Goal: Find specific page/section: Find specific page/section

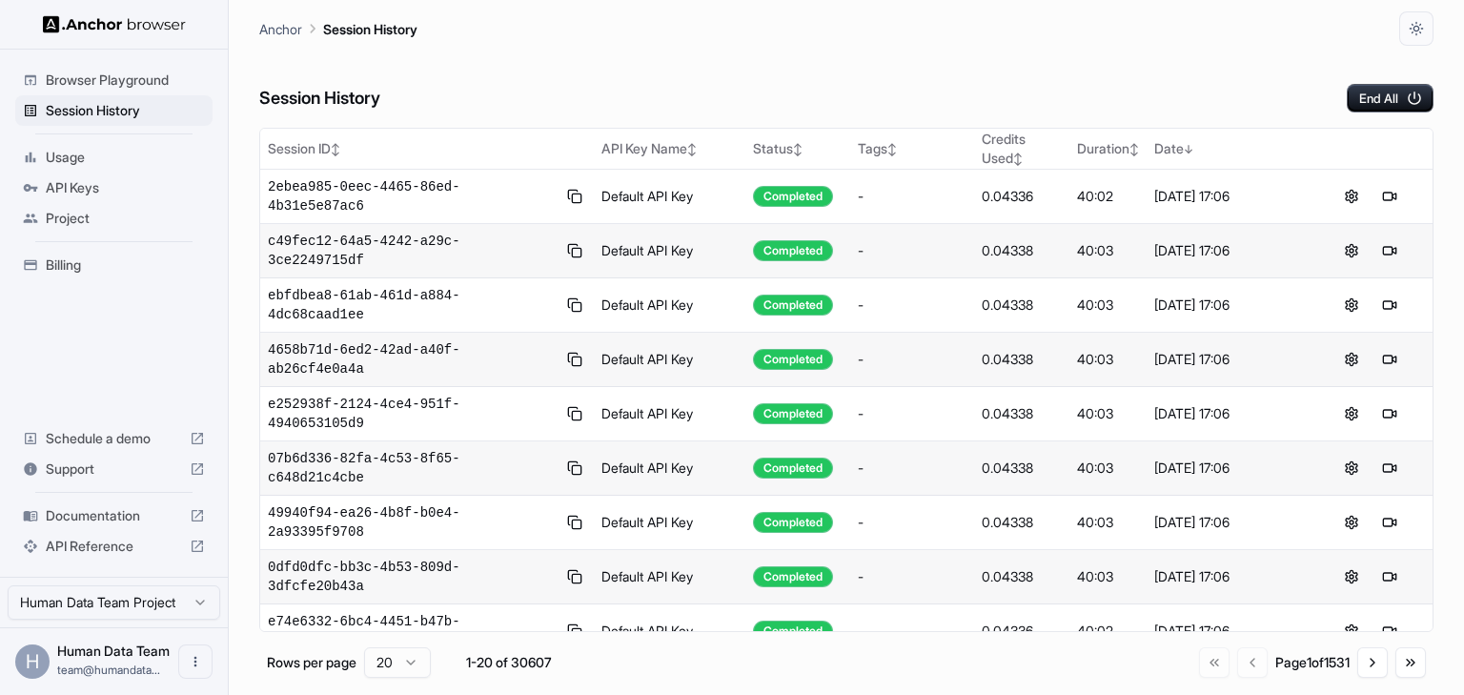
click at [1091, 54] on div "Session History End All" at bounding box center [846, 79] width 1175 height 67
click at [930, 68] on div "Session History End All" at bounding box center [846, 79] width 1175 height 67
click at [1036, 101] on div "Session History End All" at bounding box center [846, 79] width 1175 height 67
click at [925, 94] on div "Session History End All" at bounding box center [846, 79] width 1175 height 67
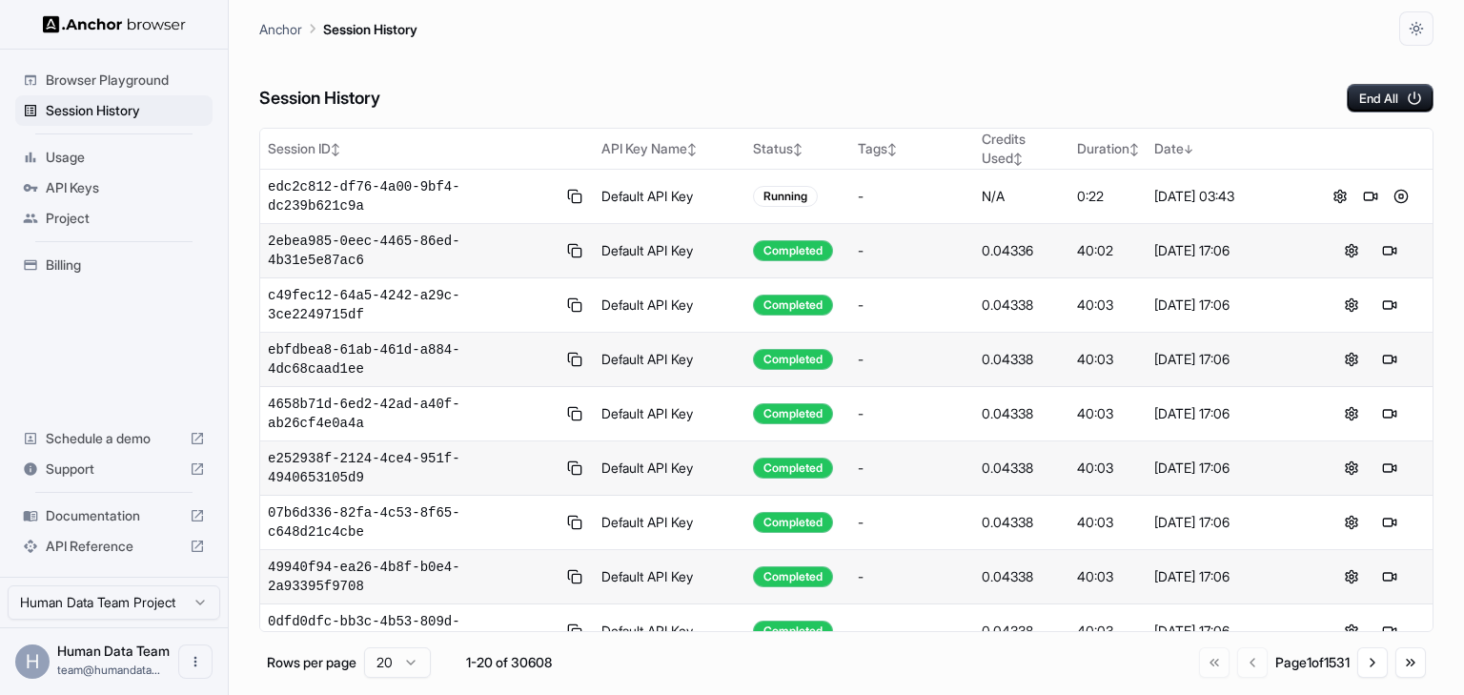
click at [925, 94] on div "Session History End All" at bounding box center [846, 79] width 1175 height 67
click at [774, 109] on div "Session History End All" at bounding box center [846, 79] width 1175 height 67
click at [1026, 98] on div "Session History End All" at bounding box center [846, 79] width 1175 height 67
click at [847, 77] on div "Session History End All" at bounding box center [846, 79] width 1175 height 67
click at [868, 81] on div "Session History End All" at bounding box center [846, 79] width 1175 height 67
